Goal: Information Seeking & Learning: Learn about a topic

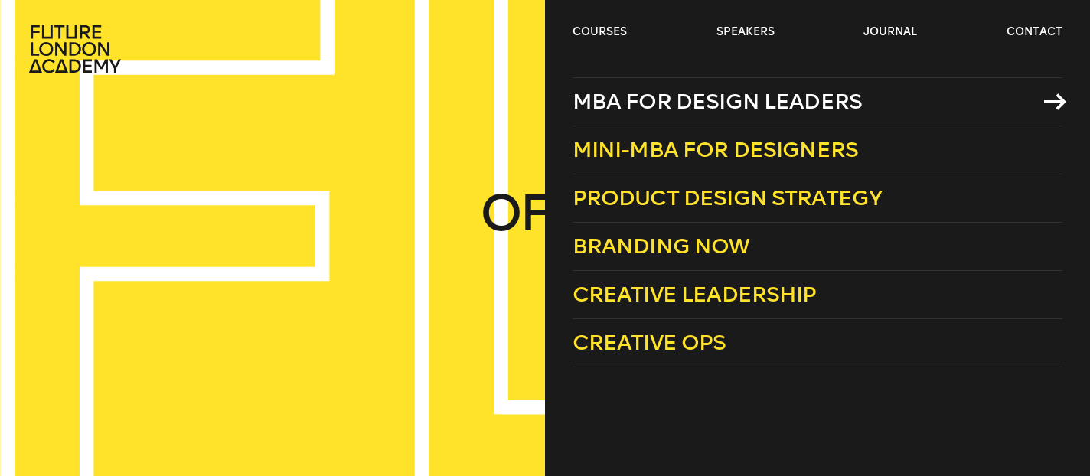
click at [649, 93] on span "MBA for Design Leaders" at bounding box center [718, 101] width 290 height 25
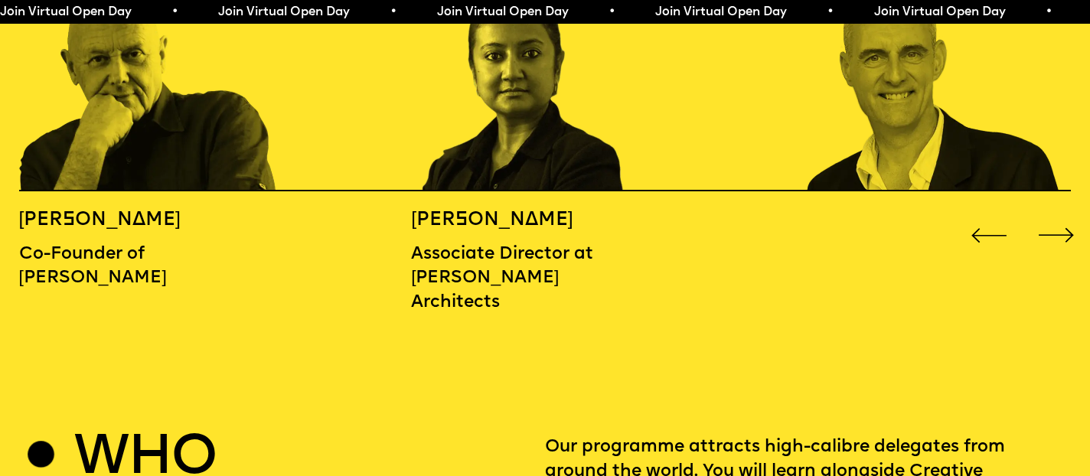
scroll to position [1873, 0]
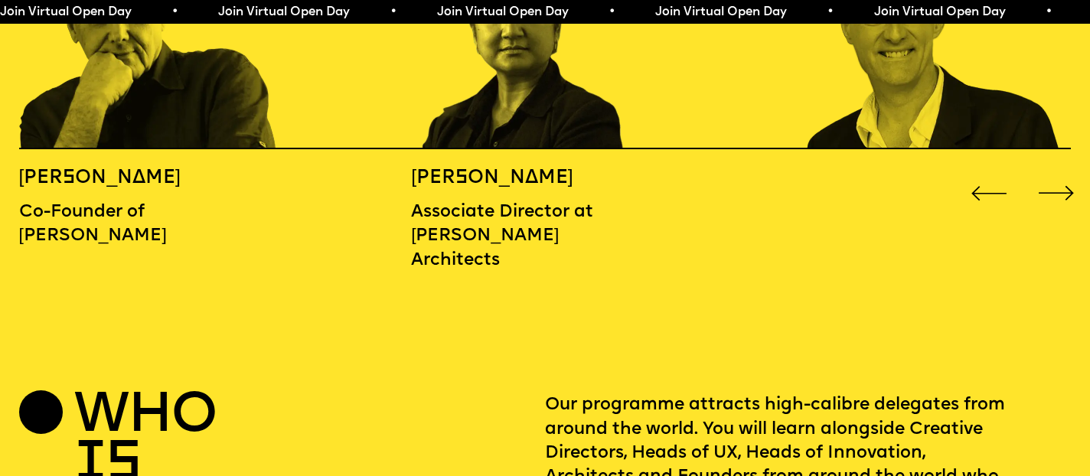
click at [1059, 171] on div "Next slide" at bounding box center [1056, 193] width 44 height 44
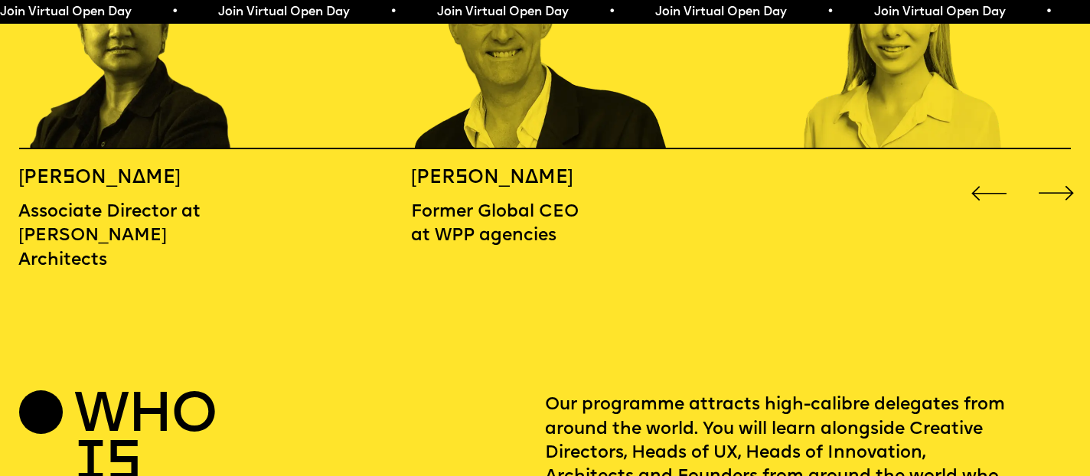
click at [1059, 171] on div "Next slide" at bounding box center [1056, 193] width 44 height 44
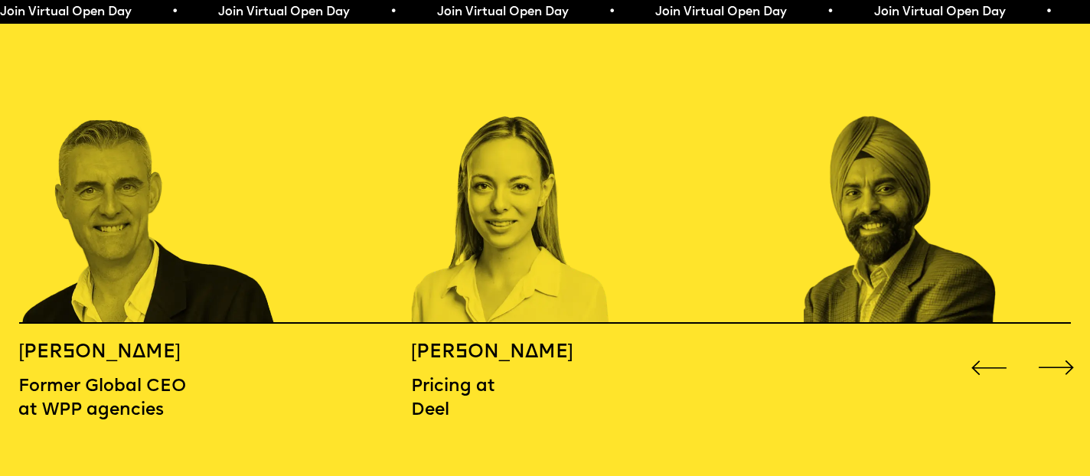
scroll to position [1690, 0]
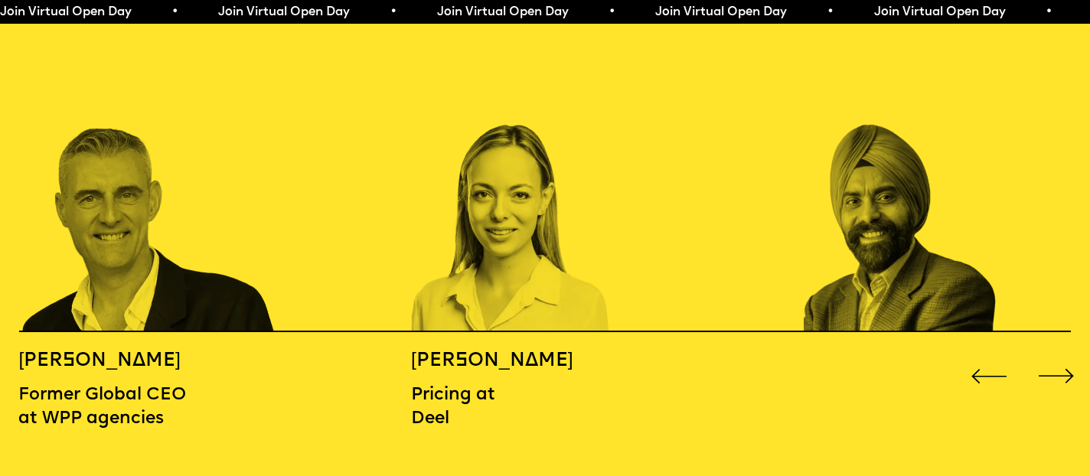
click at [1058, 354] on div "Next slide" at bounding box center [1056, 376] width 44 height 44
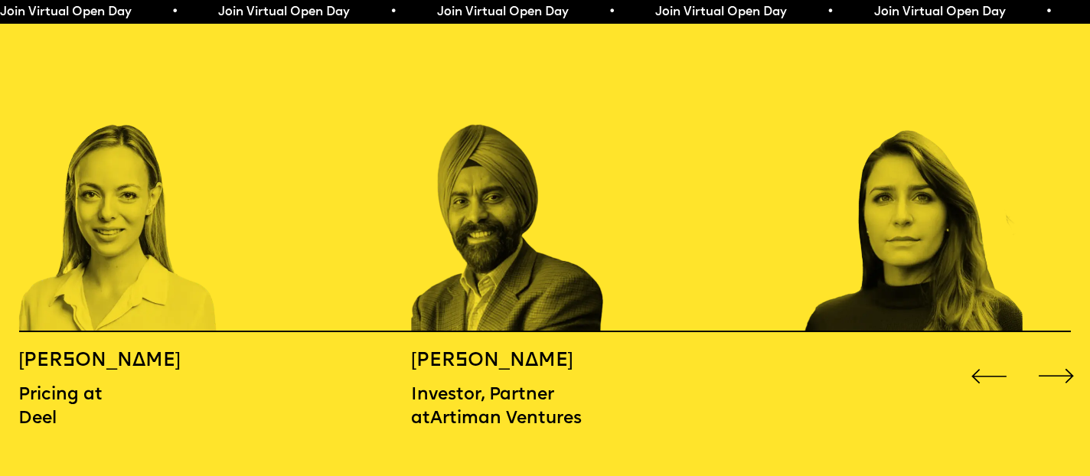
click at [1058, 354] on div "Next slide" at bounding box center [1056, 376] width 44 height 44
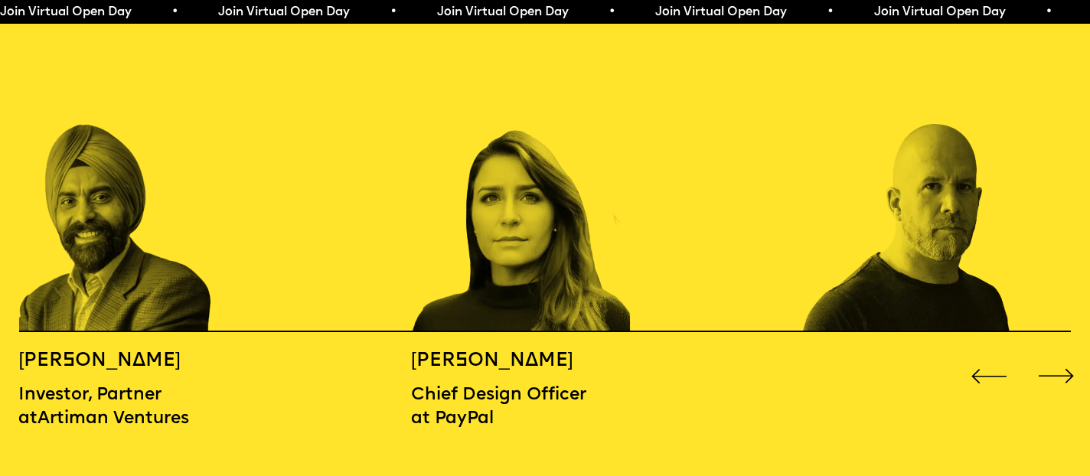
click at [1058, 354] on div "Next slide" at bounding box center [1056, 376] width 44 height 44
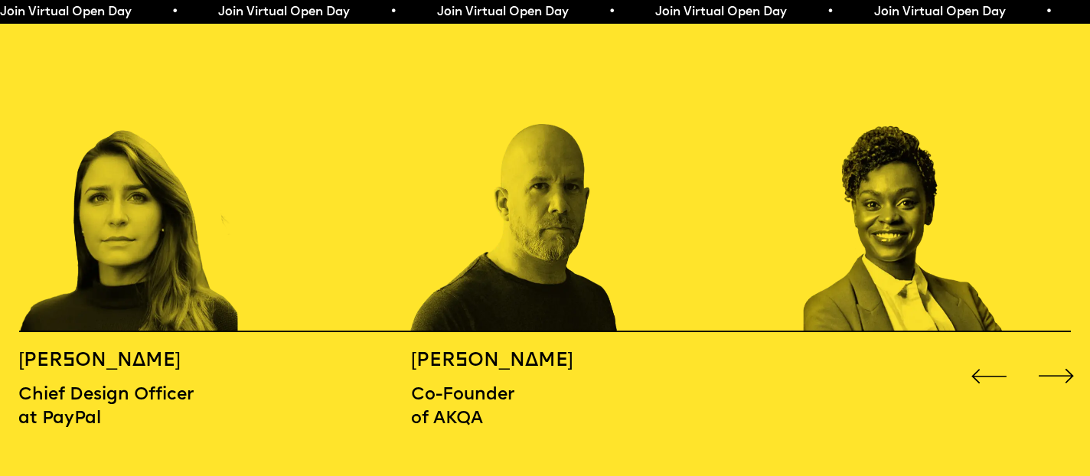
click at [1058, 354] on div "Next slide" at bounding box center [1056, 376] width 44 height 44
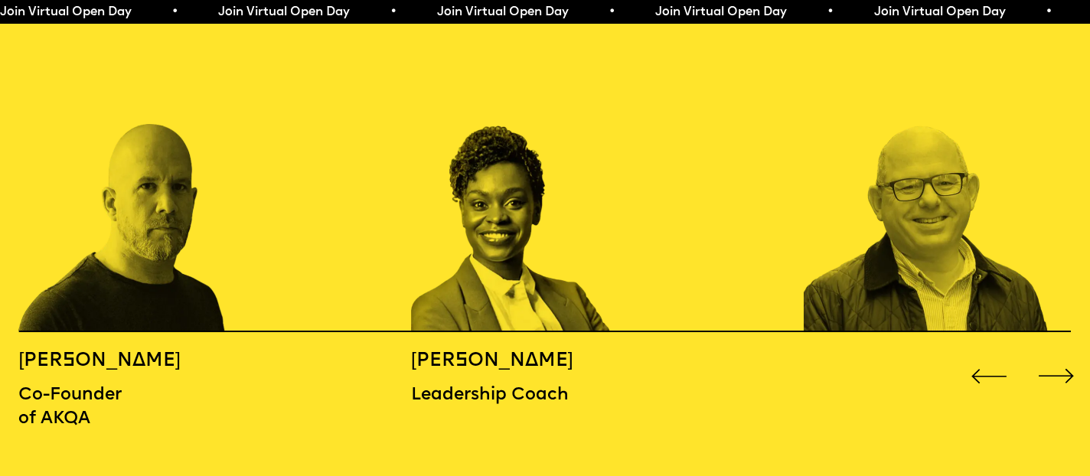
click at [1058, 354] on div "Next slide" at bounding box center [1056, 376] width 44 height 44
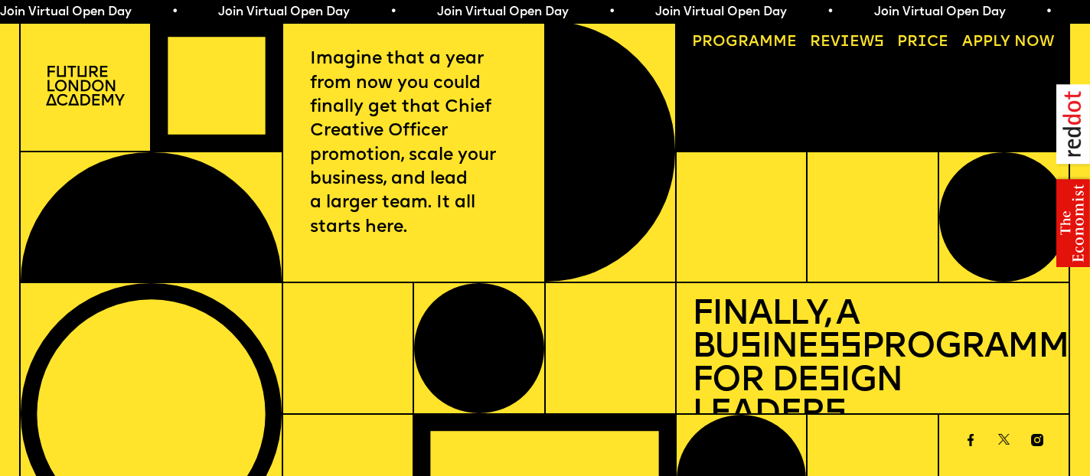
scroll to position [197, 0]
